Goal: Find specific page/section: Find specific page/section

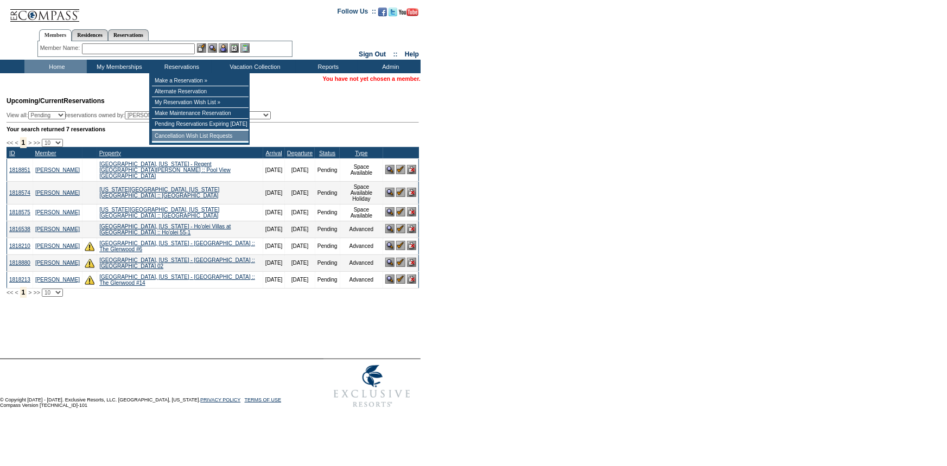
click at [179, 135] on td "Cancellation Wish List Requests" at bounding box center [200, 136] width 97 height 11
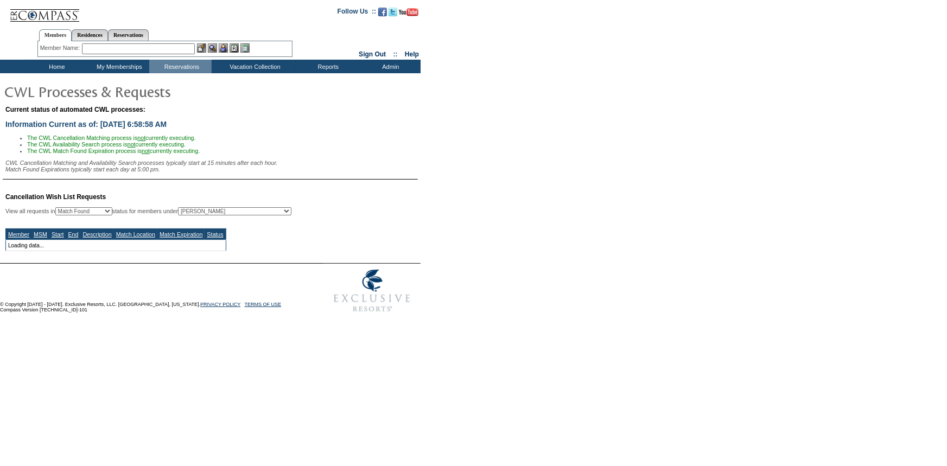
select select "50"
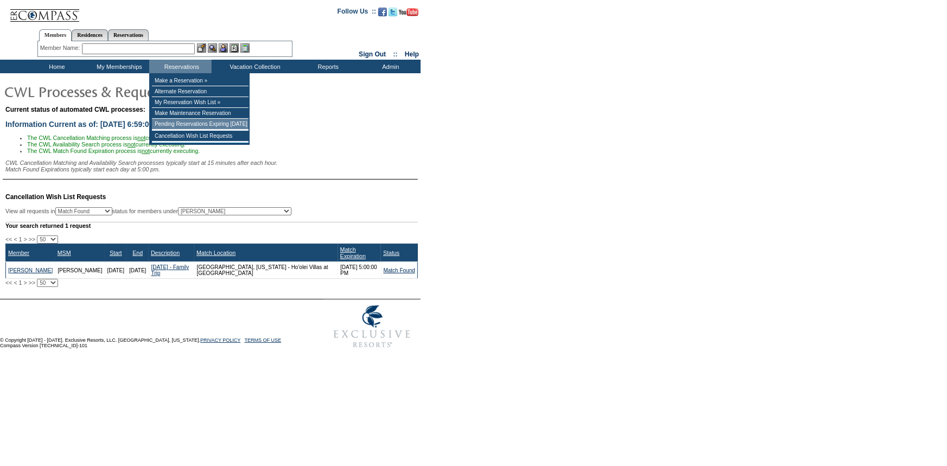
click at [181, 124] on td "Pending Reservations Expiring [DATE]" at bounding box center [200, 124] width 97 height 11
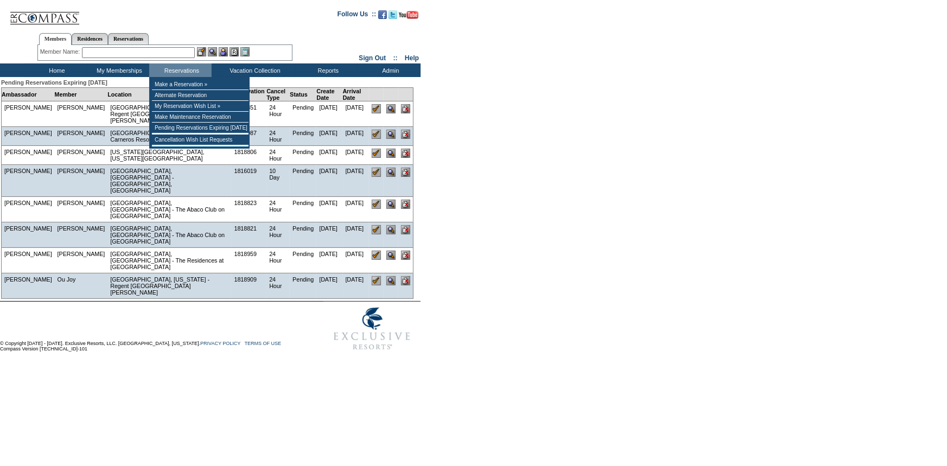
click at [175, 54] on input "text" at bounding box center [138, 52] width 113 height 11
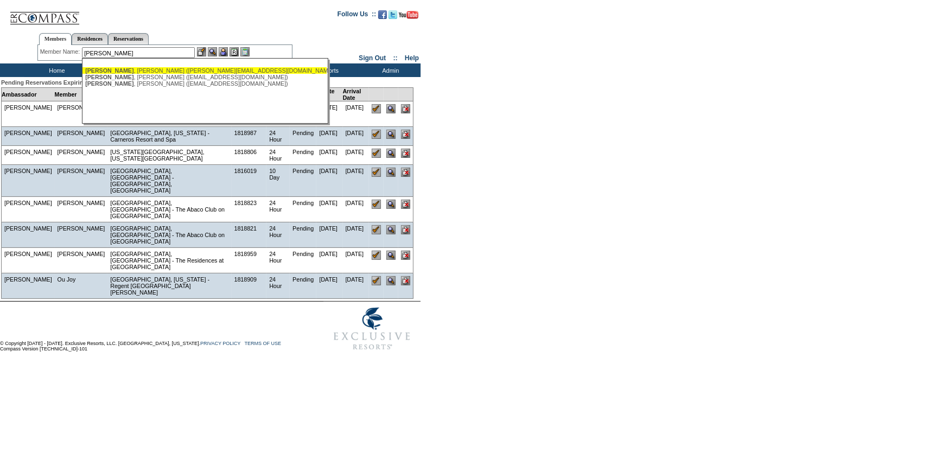
click at [179, 69] on div "Gisel , Barbara (barbara@bgdltd.com)" at bounding box center [204, 70] width 239 height 7
type input "Gisel, Barbara (barbara@bgdltd.com)"
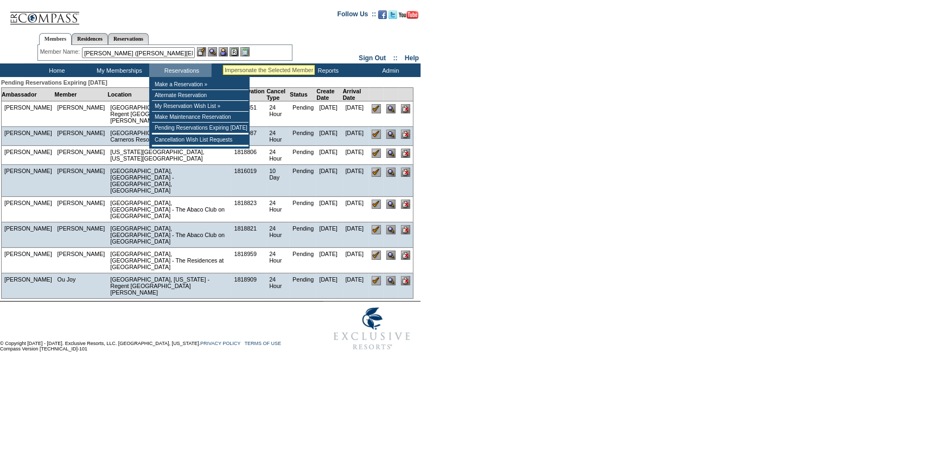
click at [223, 50] on img at bounding box center [223, 51] width 9 height 9
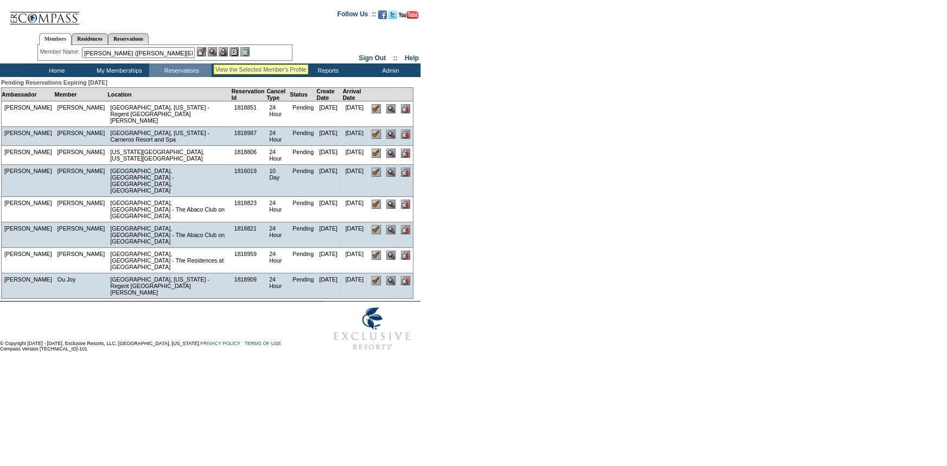
click at [214, 52] on img at bounding box center [212, 51] width 9 height 9
